Goal: Information Seeking & Learning: Learn about a topic

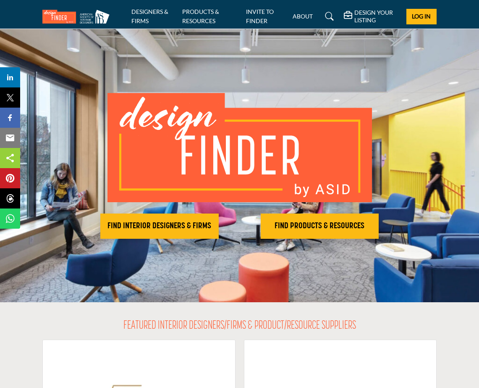
click at [204, 16] on li "PRODUCTS & RESOURCES" at bounding box center [210, 16] width 57 height 18
click at [141, 10] on link "DESIGNERS & FIRMS" at bounding box center [149, 16] width 37 height 16
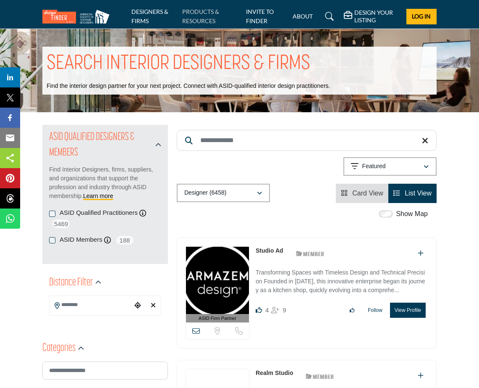
click at [186, 18] on link "PRODUCTS & RESOURCES" at bounding box center [200, 16] width 37 height 16
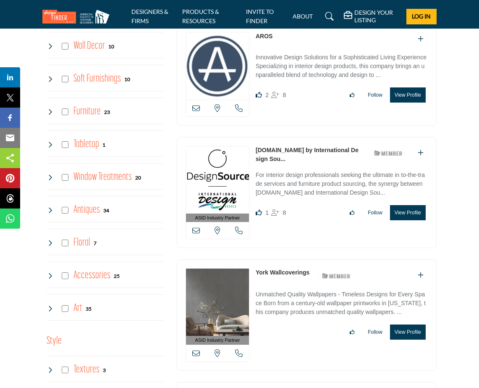
scroll to position [1196, 0]
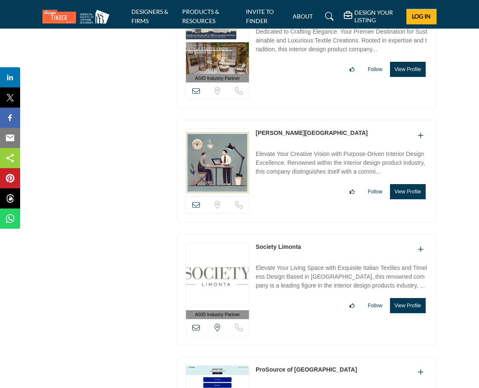
scroll to position [3658, 0]
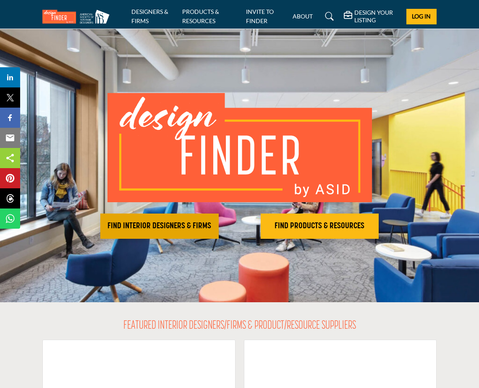
click at [166, 228] on h2 "FIND INTERIOR DESIGNERS & FIRMS" at bounding box center [159, 226] width 113 height 10
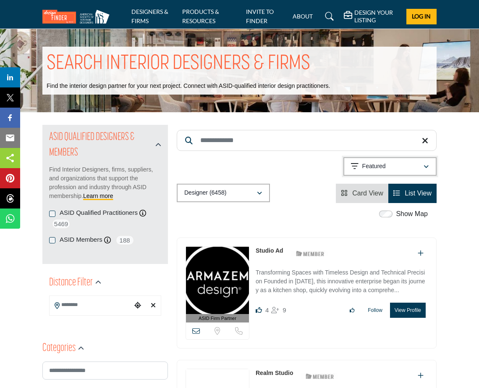
click at [420, 168] on div "Featured" at bounding box center [387, 166] width 72 height 10
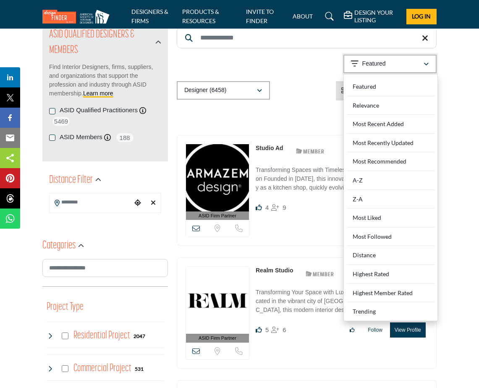
scroll to position [103, 0]
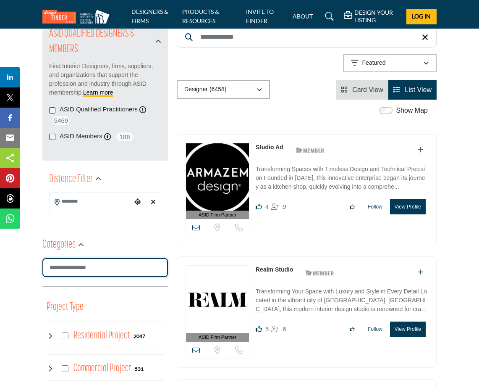
click at [94, 270] on input "Search Category" at bounding box center [105, 267] width 126 height 19
click at [80, 248] on icon "button" at bounding box center [81, 245] width 6 height 6
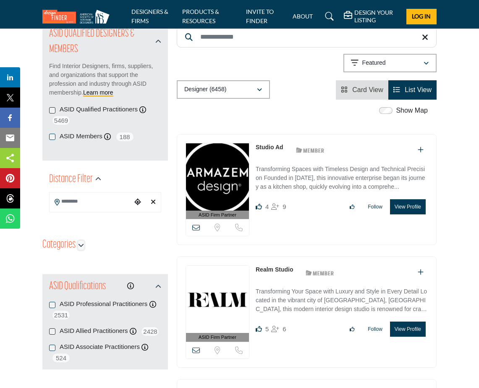
click at [80, 248] on icon "button" at bounding box center [81, 245] width 6 height 6
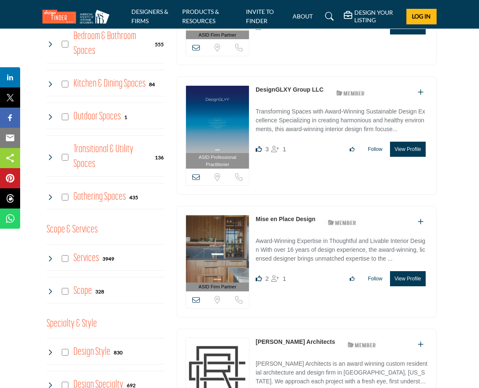
scroll to position [529, 0]
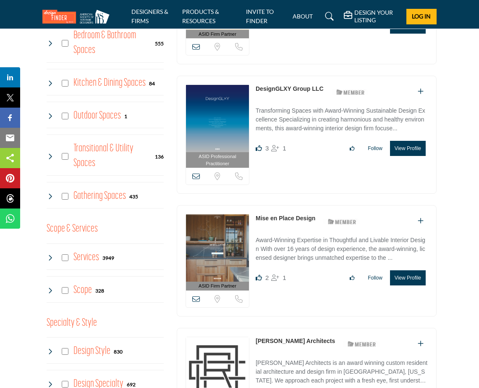
click at [196, 297] on icon at bounding box center [196, 299] width 8 height 8
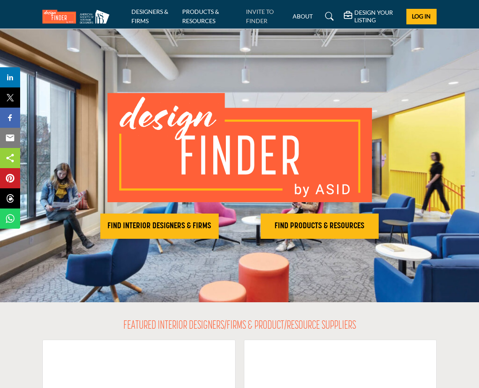
click at [261, 11] on link "INVITE TO FINDER" at bounding box center [260, 16] width 28 height 16
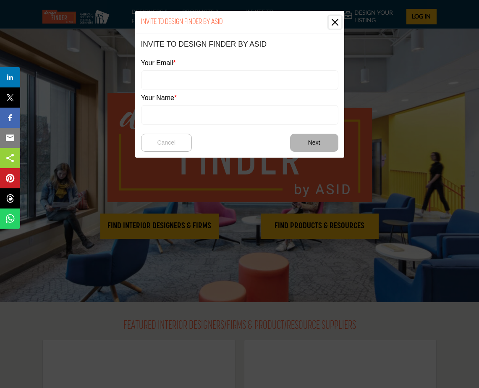
click at [338, 22] on button "Close" at bounding box center [335, 22] width 13 height 13
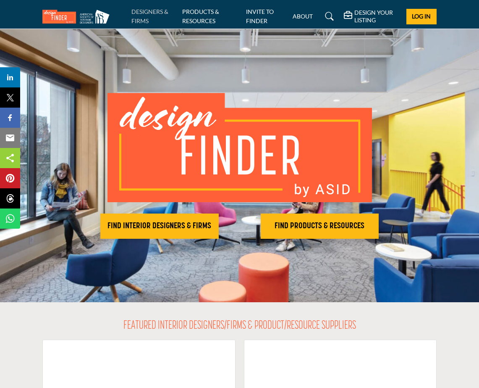
click at [145, 21] on link "DESIGNERS & FIRMS" at bounding box center [149, 16] width 37 height 16
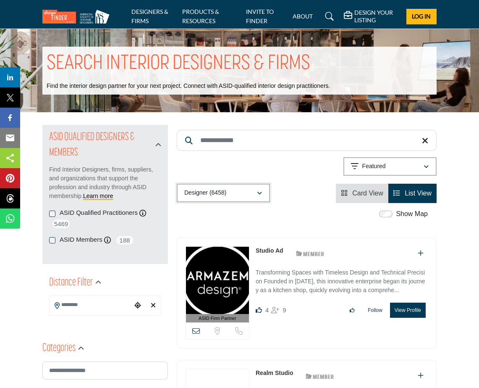
click at [259, 193] on icon "button" at bounding box center [259, 193] width 5 height 6
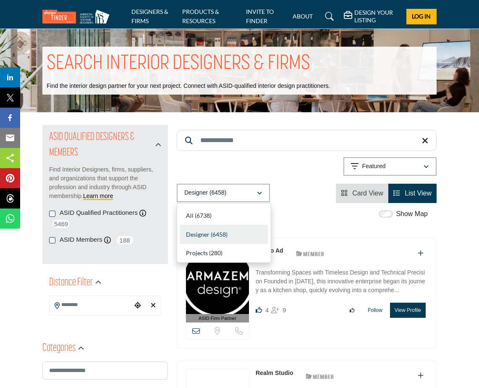
click at [292, 193] on div "Designer (6458) All (6738) Designer (6458) Products (3) Projects (280)" at bounding box center [307, 192] width 260 height 19
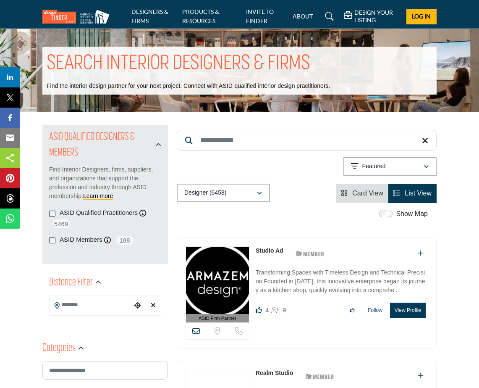
click at [251, 145] on input "Search Keyword" at bounding box center [307, 140] width 260 height 21
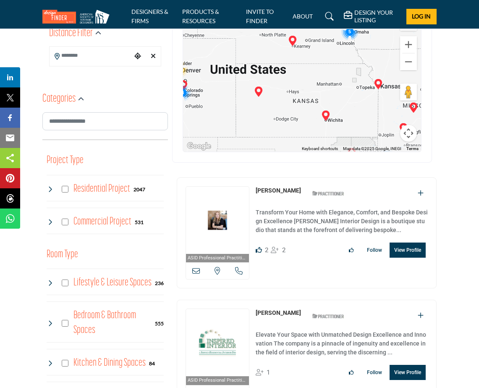
scroll to position [257, 0]
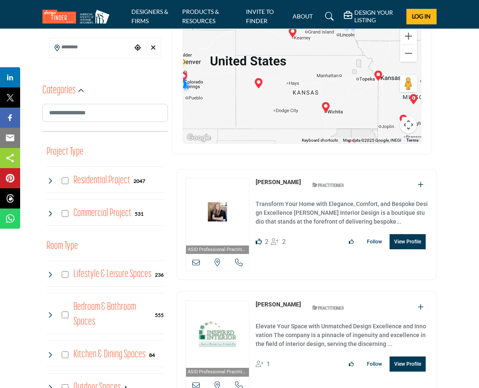
click at [198, 262] on icon at bounding box center [196, 262] width 8 height 8
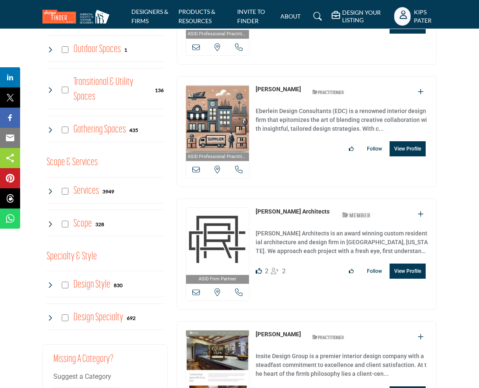
scroll to position [597, 0]
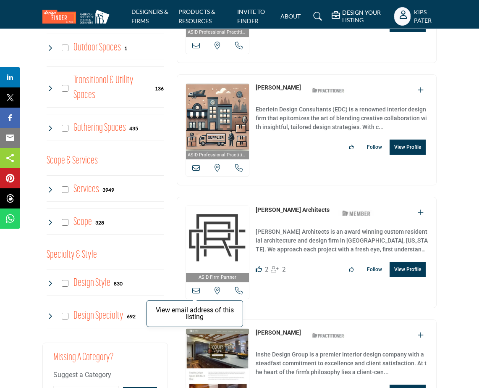
click at [199, 290] on icon at bounding box center [196, 290] width 8 height 8
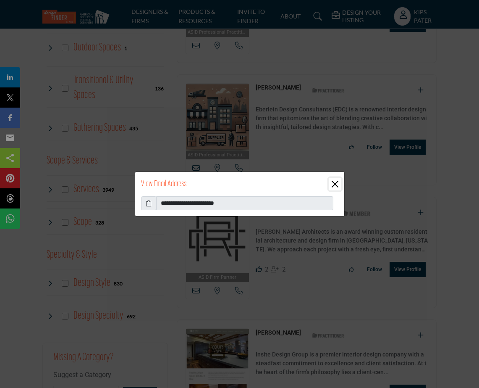
click at [336, 185] on button "Close" at bounding box center [335, 184] width 13 height 13
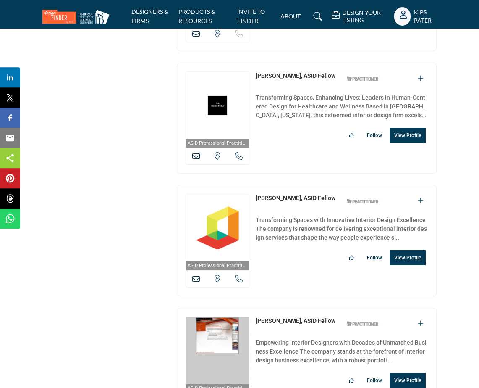
scroll to position [8197, 0]
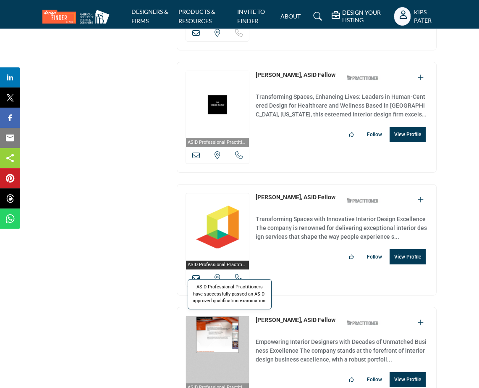
click at [197, 279] on span "ASID Professional Practitioners have successfully passed an ASID-approved quali…" at bounding box center [230, 294] width 84 height 30
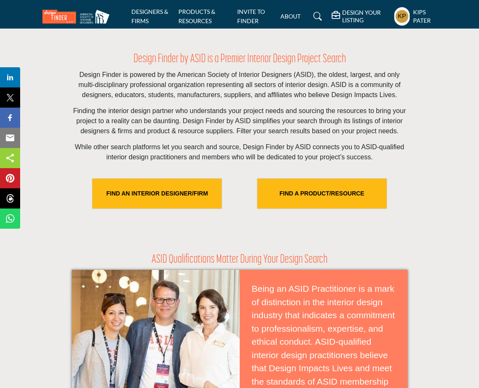
scroll to position [228, 0]
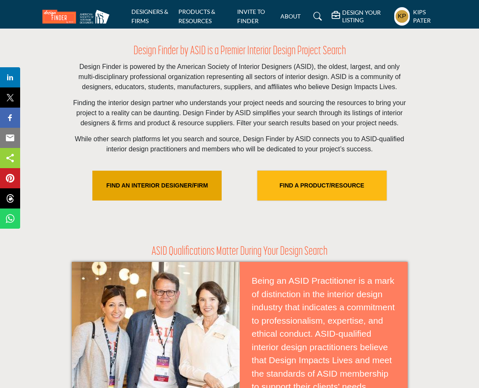
click at [175, 195] on link "FIND AN INTERIOR DESIGNER/FIRM" at bounding box center [156, 185] width 129 height 30
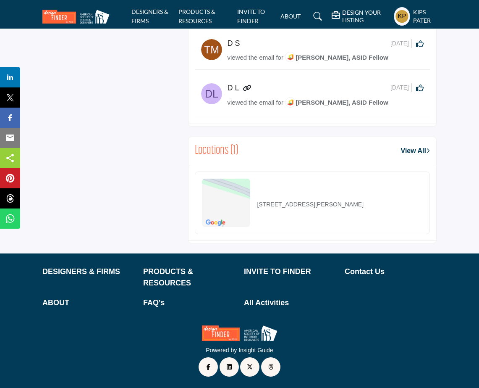
scroll to position [630, 0]
click at [88, 273] on p "DESIGNERS & FIRMS" at bounding box center [88, 271] width 92 height 11
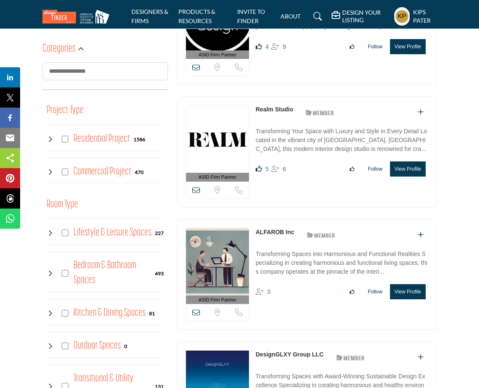
scroll to position [298, 0]
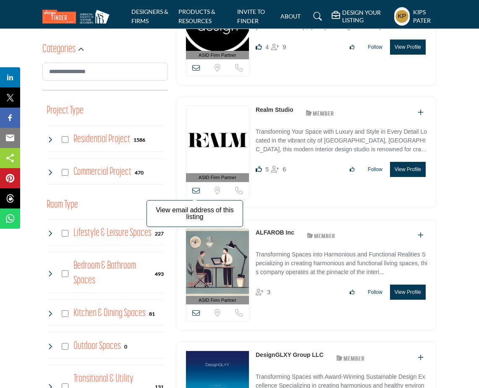
click at [198, 190] on icon at bounding box center [196, 190] width 8 height 8
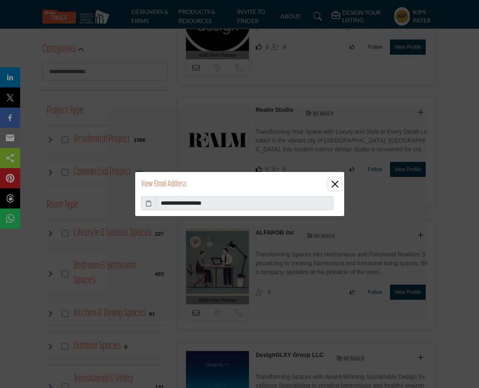
click at [335, 184] on button "Close" at bounding box center [335, 184] width 13 height 13
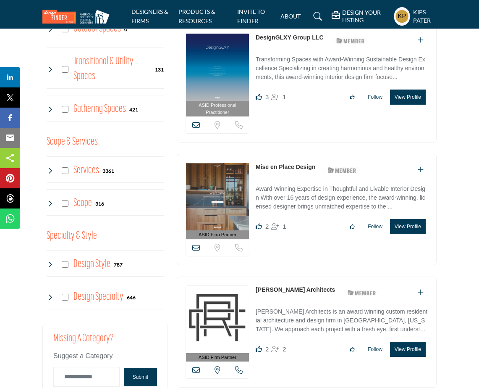
scroll to position [616, 0]
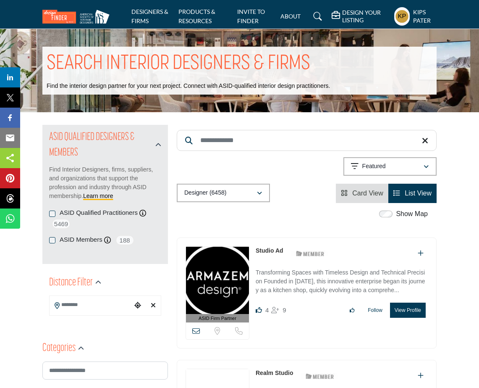
click at [256, 17] on li "INVITE TO FINDER" at bounding box center [255, 16] width 37 height 18
click at [252, 23] on link "INVITE TO FINDER" at bounding box center [251, 16] width 28 height 16
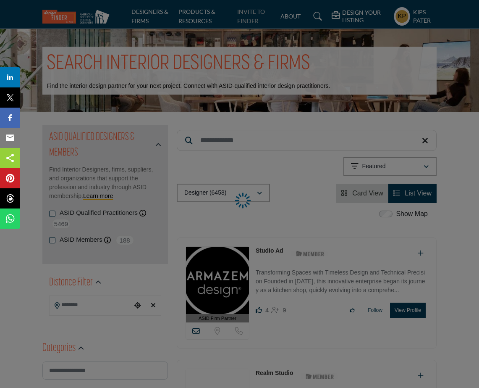
select select "**********"
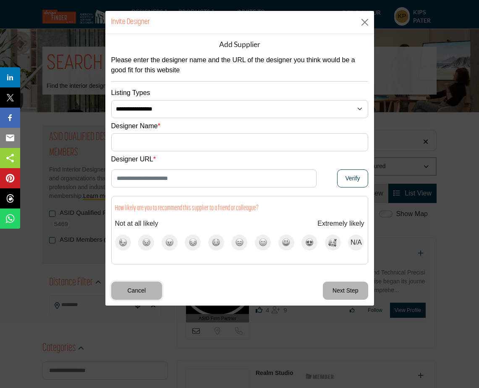
click at [144, 294] on button "Cancel" at bounding box center [136, 290] width 51 height 18
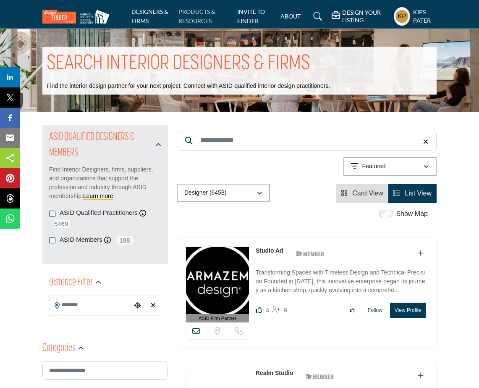
click at [197, 17] on link "PRODUCTS & RESOURCES" at bounding box center [196, 16] width 37 height 16
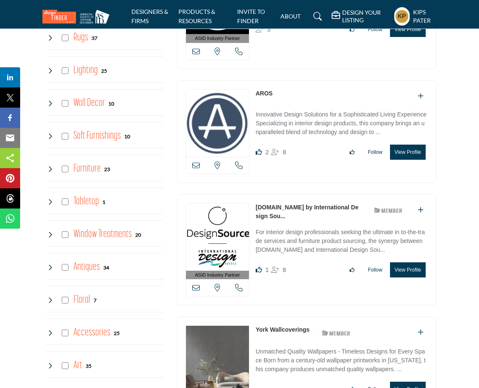
scroll to position [1137, 0]
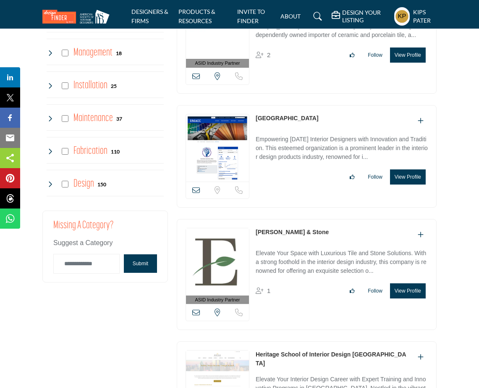
scroll to position [1961, 0]
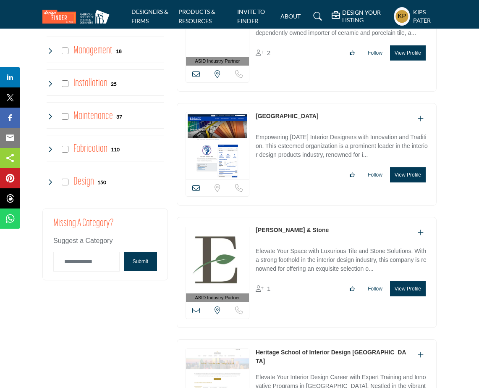
click at [48, 183] on icon at bounding box center [50, 181] width 7 height 7
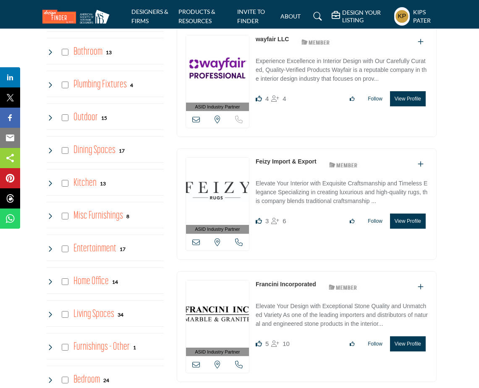
scroll to position [699, 0]
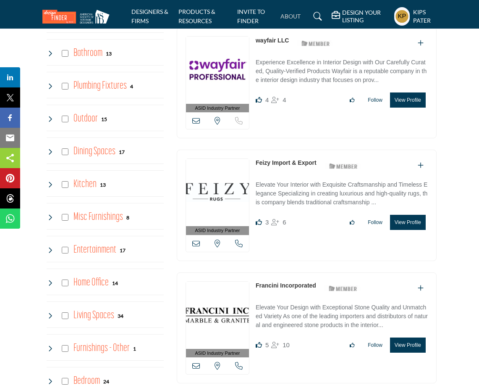
click at [289, 14] on link "ABOUT" at bounding box center [290, 16] width 20 height 7
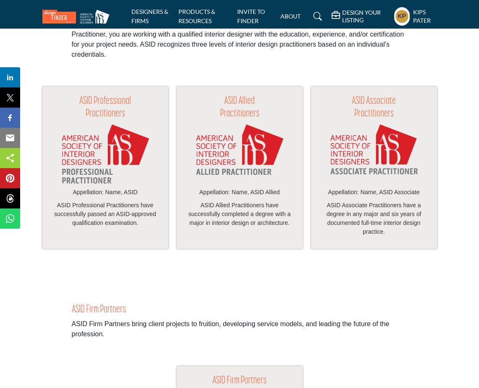
scroll to position [775, 0]
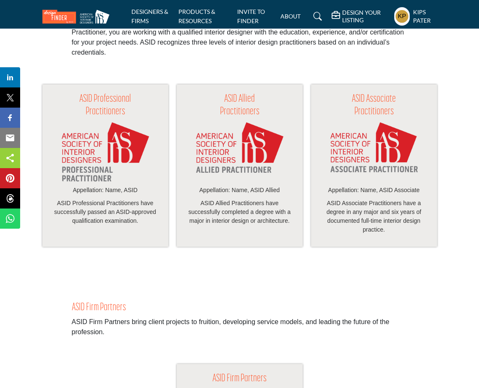
click at [126, 170] on img at bounding box center [105, 151] width 87 height 59
click at [114, 223] on p "ASID Professional Practitioners have successfully passed an ASID-approved quali…" at bounding box center [105, 212] width 109 height 26
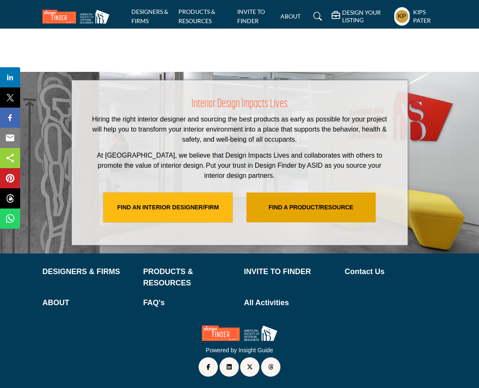
scroll to position [1730, 0]
click at [288, 207] on link "FIND A PRODUCT/RESOURCE" at bounding box center [310, 207] width 129 height 30
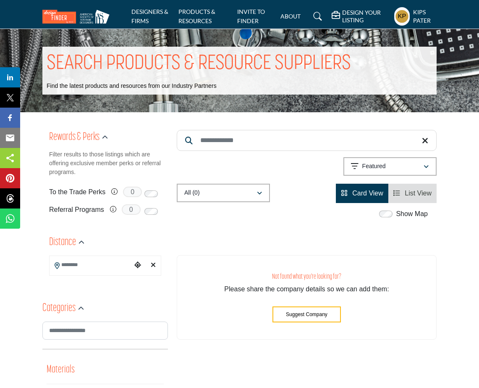
click at [141, 16] on li "DESIGNERS & FIRMS" at bounding box center [151, 16] width 41 height 18
click at [148, 20] on link "DESIGNERS & FIRMS" at bounding box center [149, 16] width 37 height 16
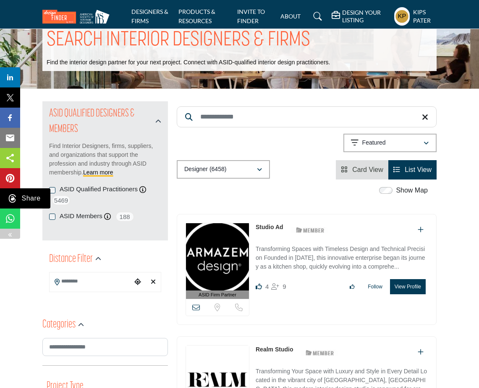
scroll to position [25, 0]
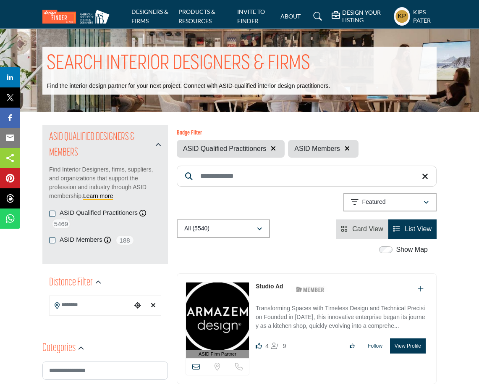
scroll to position [616, 0]
